Goal: Information Seeking & Learning: Learn about a topic

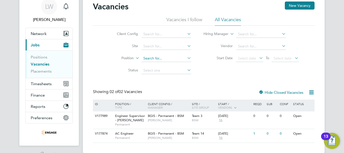
scroll to position [35, 0]
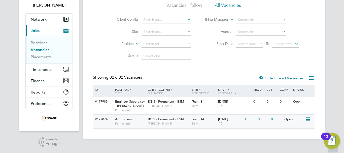
click at [122, 119] on span "AC Engineer" at bounding box center [124, 119] width 19 height 4
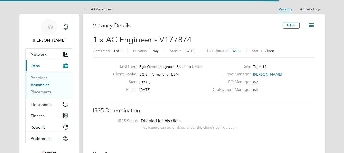
scroll to position [15, 35]
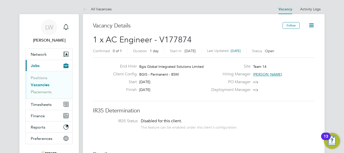
click at [45, 84] on link "Vacancies" at bounding box center [40, 84] width 19 height 5
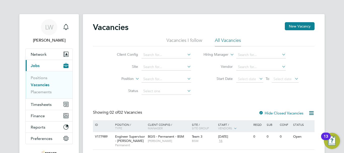
click at [224, 41] on li "All Vacancies" at bounding box center [228, 41] width 26 height 9
